Goal: Find contact information: Find contact information

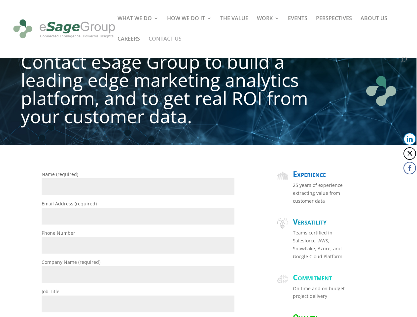
click at [208, 158] on div "Name (required) Email Address (required) Phone Number Company Name (required) J…" at bounding box center [208, 318] width 417 height 346
click at [410, 139] on button "LinkedIn" at bounding box center [409, 139] width 13 height 13
click at [410, 153] on button "Twitter" at bounding box center [409, 153] width 13 height 13
click at [410, 168] on button "Facebook" at bounding box center [409, 168] width 13 height 13
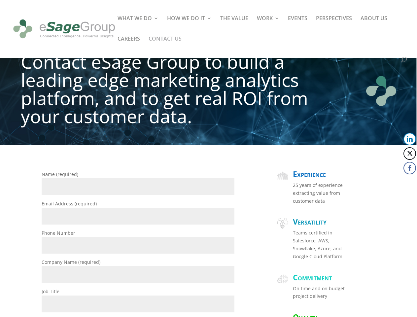
click at [397, 181] on span at bounding box center [397, 181] width 8 height 8
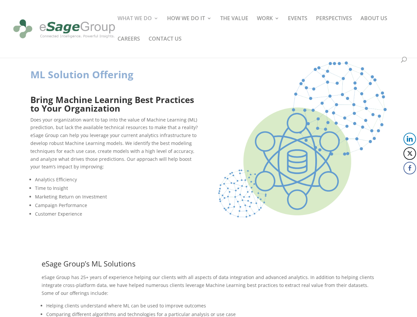
click at [208, 158] on div "ML Solution Offering Bring Machine Learning Best Practices to Your Organization…" at bounding box center [208, 152] width 356 height 198
click at [410, 139] on button "LinkedIn" at bounding box center [409, 139] width 13 height 13
click at [410, 153] on button "Twitter" at bounding box center [409, 153] width 13 height 13
click at [410, 168] on button "Facebook" at bounding box center [409, 168] width 13 height 13
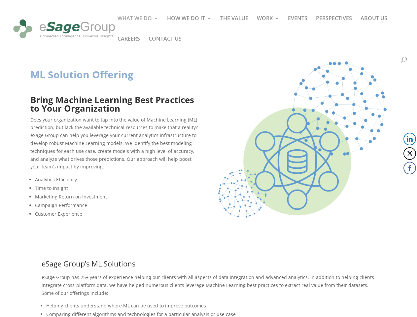
click at [397, 181] on span at bounding box center [397, 181] width 8 height 8
